Goal: Check status: Check status

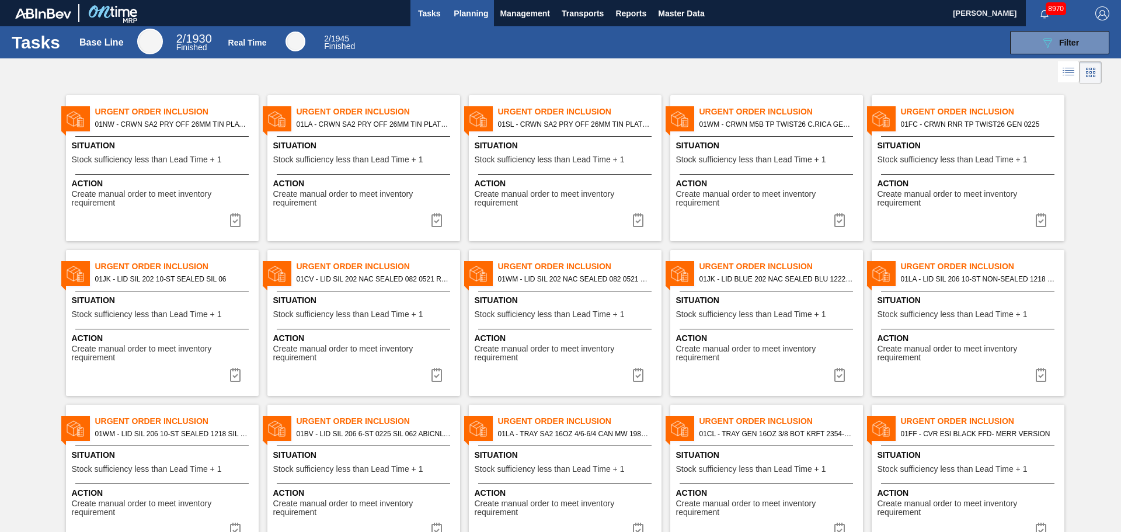
click at [479, 16] on span "Planning" at bounding box center [471, 13] width 34 height 14
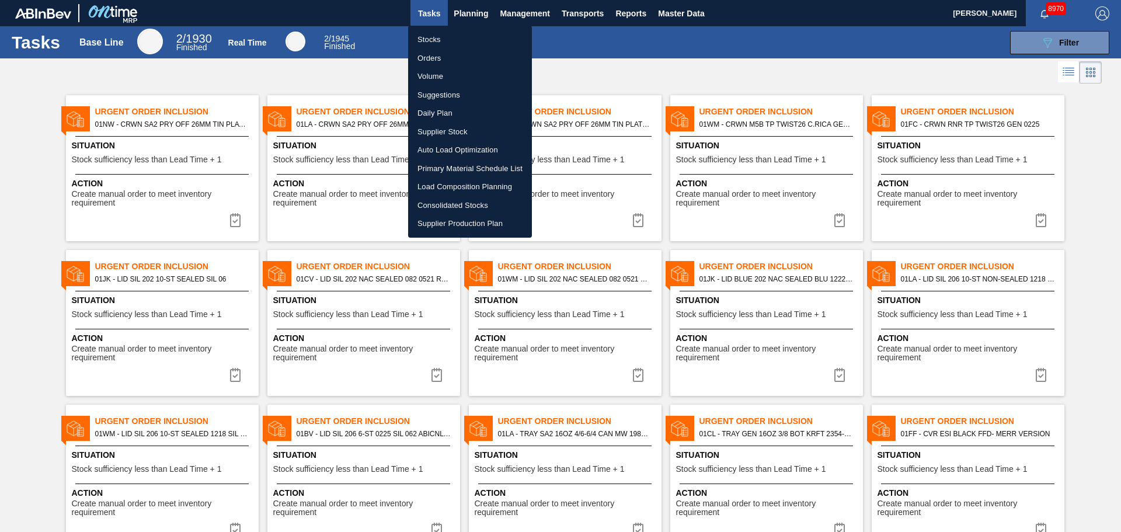
click at [451, 45] on li "Stocks" at bounding box center [470, 39] width 124 height 19
checkbox input "true"
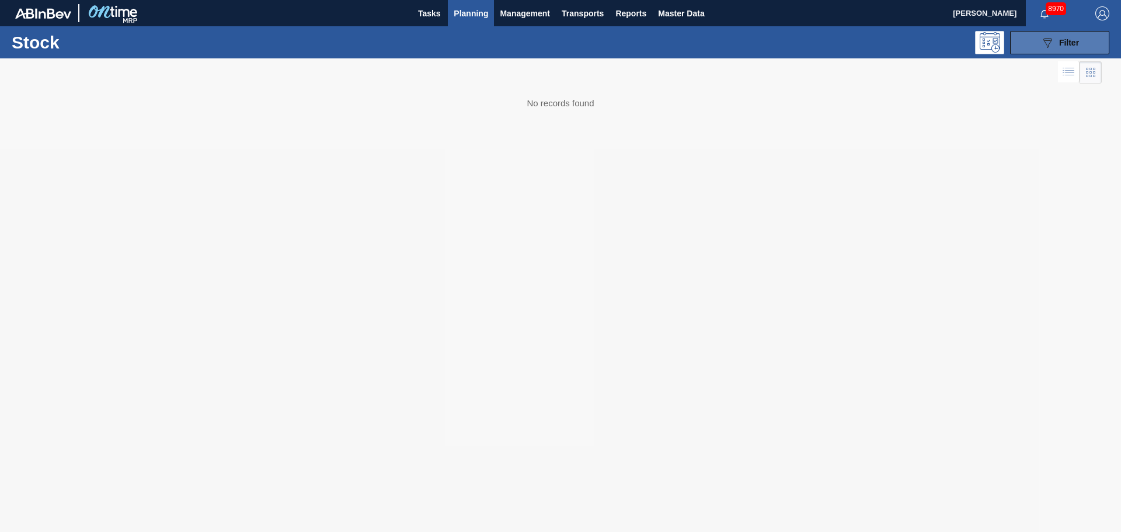
click at [1043, 45] on icon "089F7B8B-B2A5-4AFE-B5C0-19BA573D28AC" at bounding box center [1048, 43] width 14 height 14
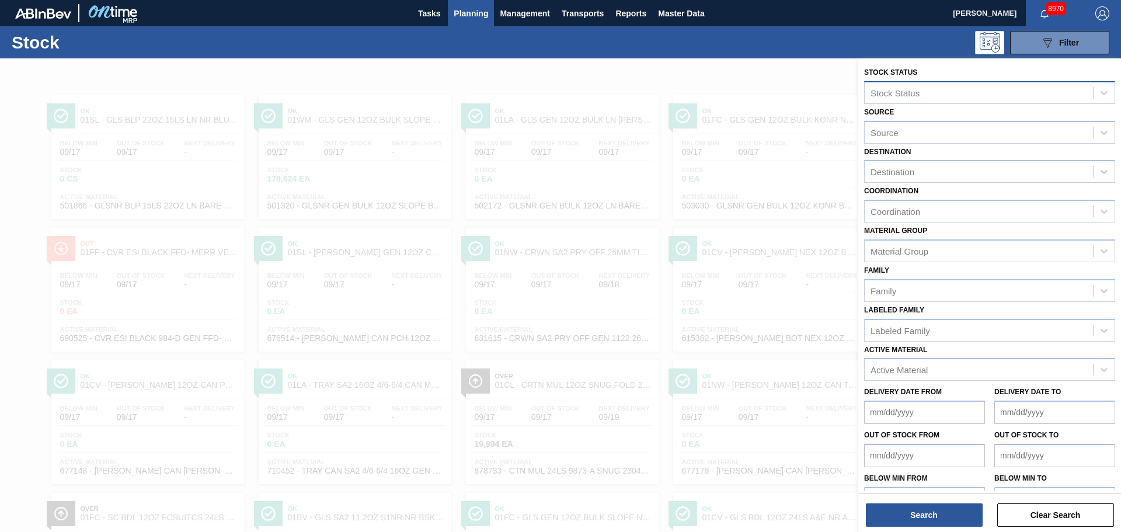
click at [918, 86] on div "Stock Status" at bounding box center [979, 92] width 228 height 17
click at [879, 62] on div "Stock Status option Out focused, 3 of 3. 3 results available. Use Up and Down t…" at bounding box center [989, 287] width 263 height 458
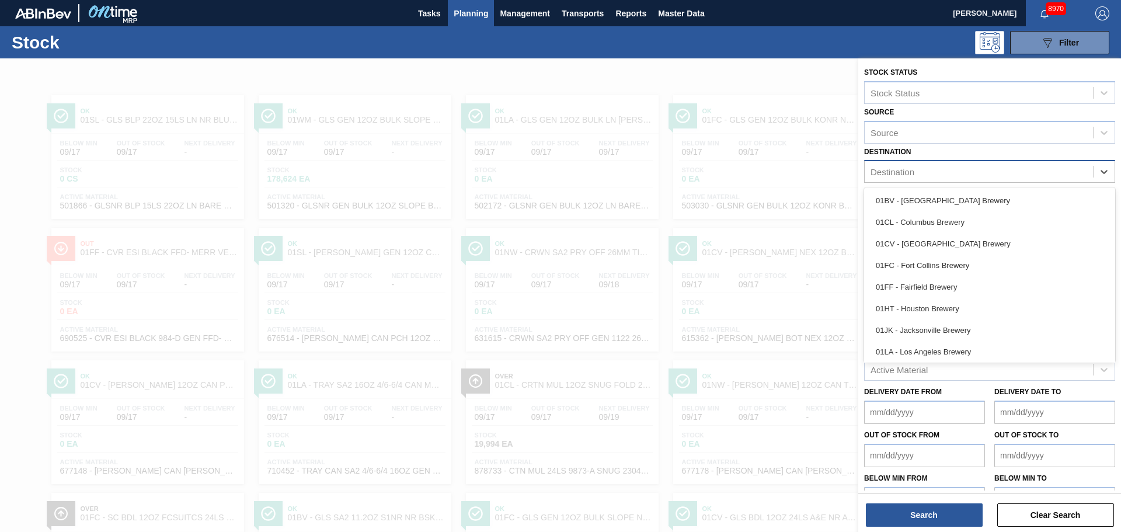
click at [919, 169] on div "Destination" at bounding box center [979, 171] width 228 height 17
click at [916, 292] on div "01FF - Fairfield Brewery" at bounding box center [989, 287] width 251 height 22
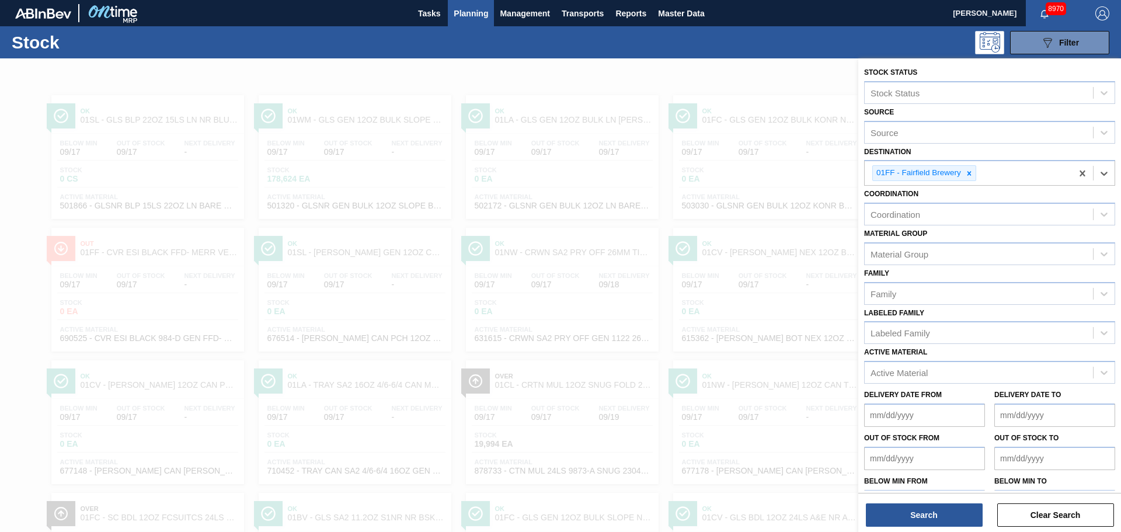
click at [897, 266] on div "Family Family" at bounding box center [989, 285] width 251 height 40
click at [897, 258] on div "Material Group" at bounding box center [900, 254] width 58 height 10
type Group "tra"
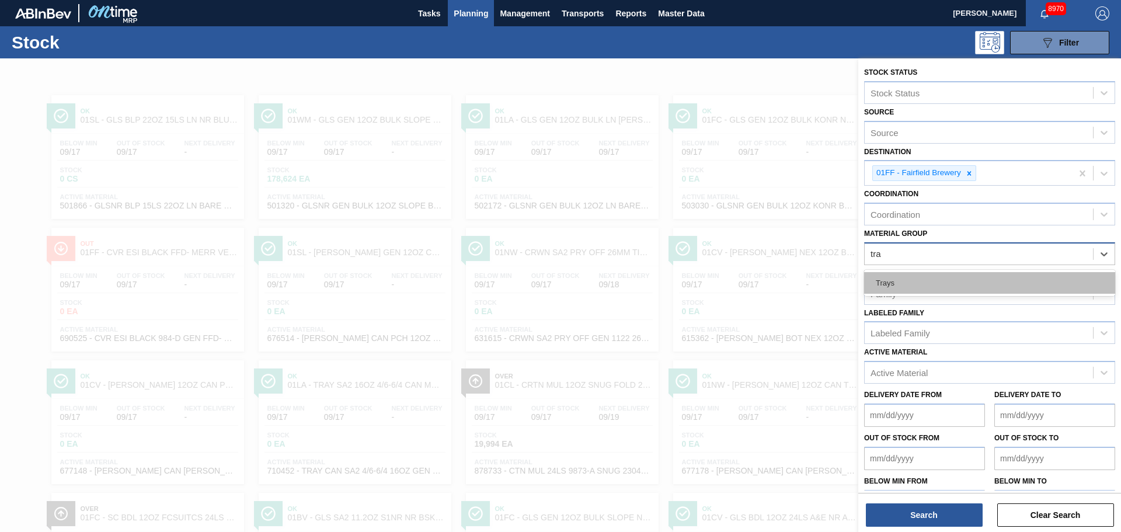
click at [896, 288] on div "Trays" at bounding box center [989, 283] width 251 height 22
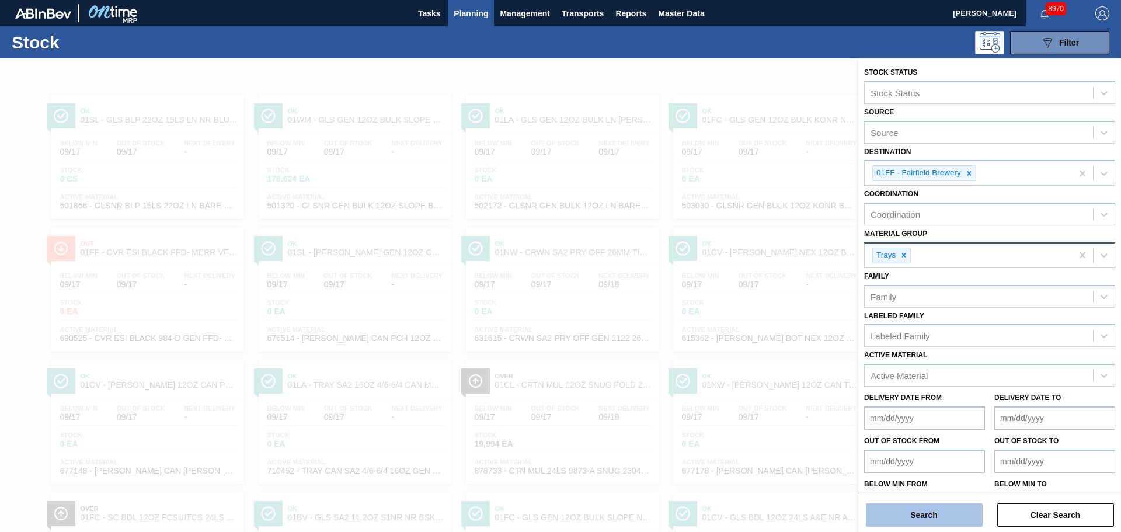
click at [923, 519] on button "Search" at bounding box center [924, 514] width 117 height 23
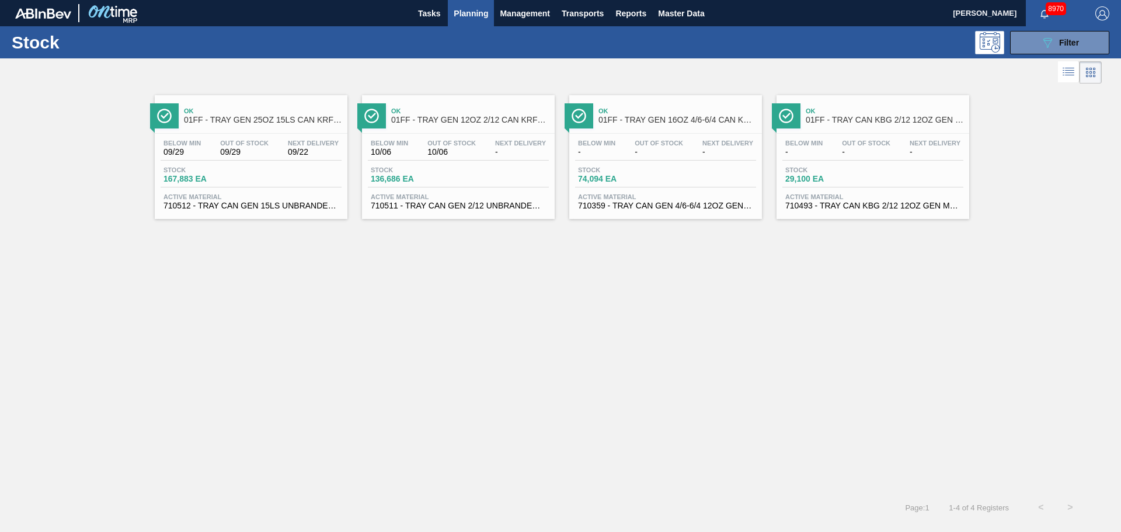
click at [229, 125] on div "Ok 01FF - TRAY GEN 25OZ 15LS CAN KRFT 1590-J" at bounding box center [263, 116] width 158 height 26
